Goal: Find specific page/section: Find specific page/section

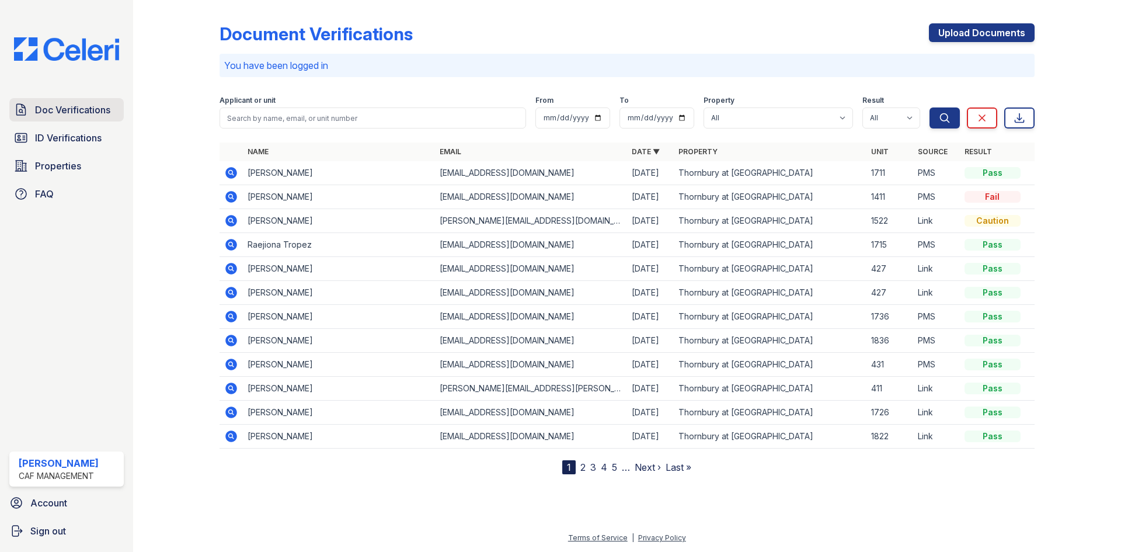
click at [55, 112] on span "Doc Verifications" at bounding box center [72, 110] width 75 height 14
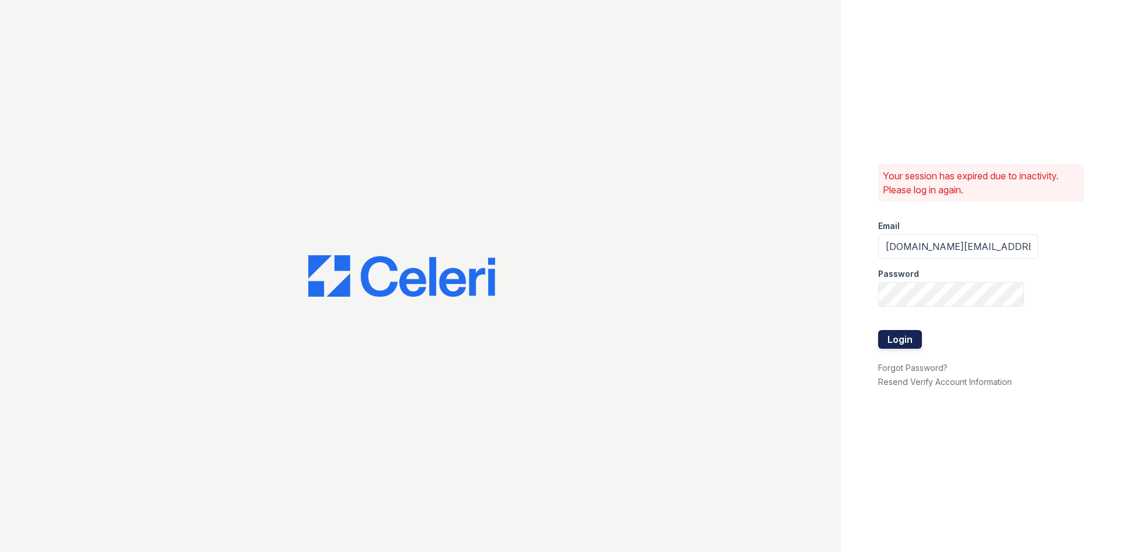
click at [899, 338] on button "Login" at bounding box center [900, 339] width 44 height 19
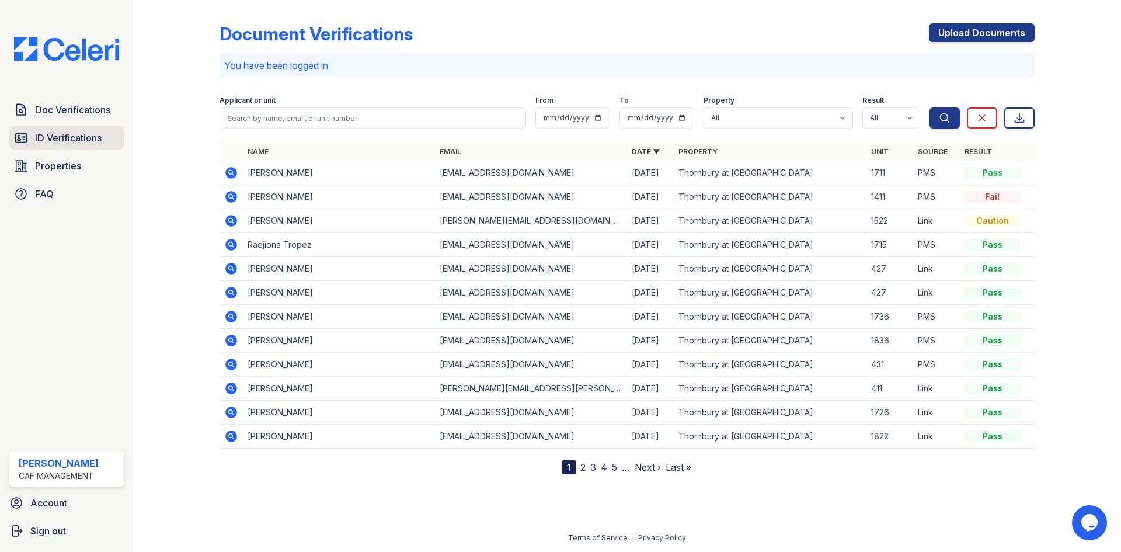
click at [64, 138] on span "ID Verifications" at bounding box center [68, 138] width 67 height 14
